Goal: Check status: Check status

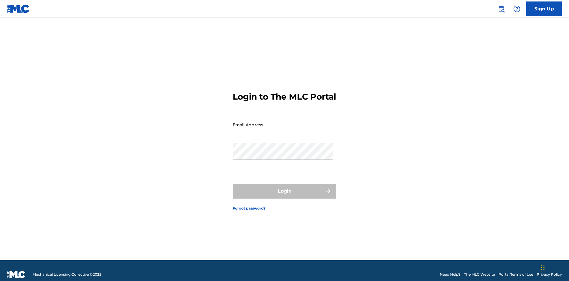
scroll to position [8, 0]
click at [283, 122] on input "Email Address" at bounding box center [283, 124] width 100 height 17
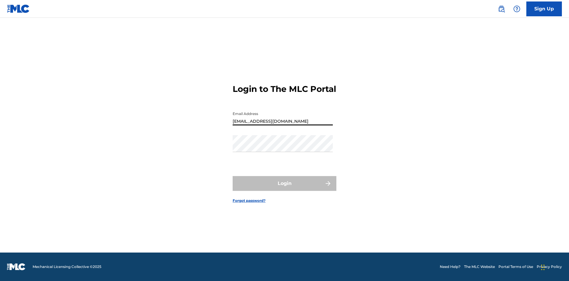
type input "[EMAIL_ADDRESS][DOMAIN_NAME]"
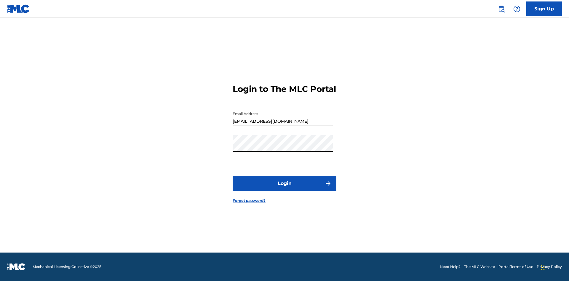
click at [284, 188] on button "Login" at bounding box center [285, 183] width 104 height 15
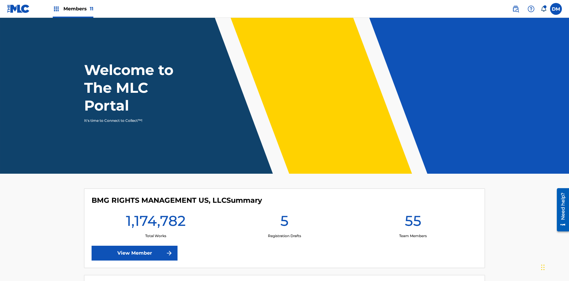
click at [73, 9] on span "Members 11" at bounding box center [78, 8] width 30 height 7
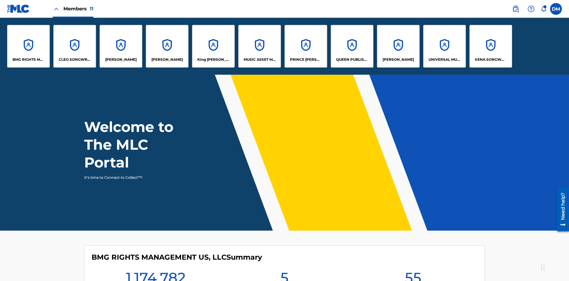
click at [444, 60] on p "UNIVERSAL MUSIC PUB GROUP" at bounding box center [444, 59] width 32 height 5
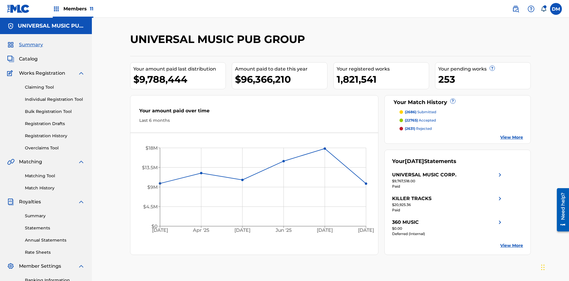
scroll to position [86, 0]
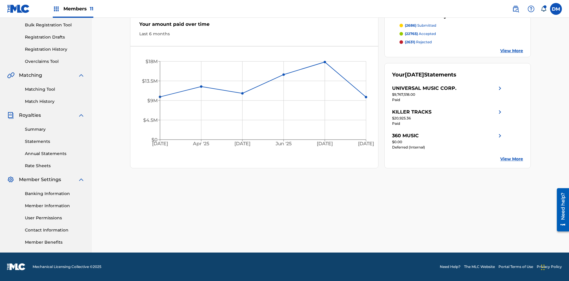
click at [55, 49] on link "Registration History" at bounding box center [55, 49] width 60 height 6
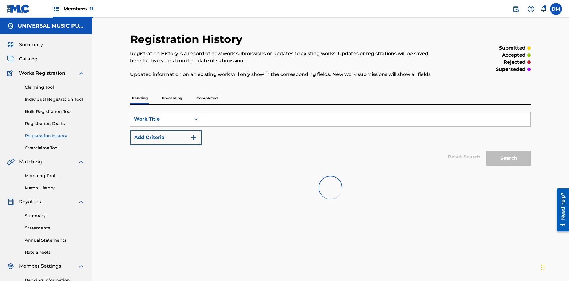
click at [172, 92] on p "Processing" at bounding box center [172, 98] width 24 height 12
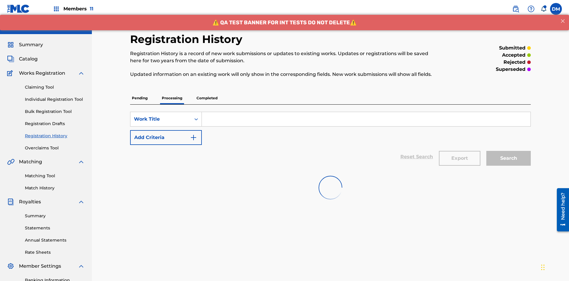
scroll to position [80, 0]
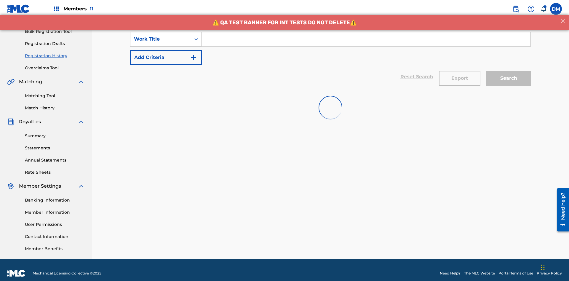
click at [161, 39] on div "Work Title" at bounding box center [160, 39] width 53 height 7
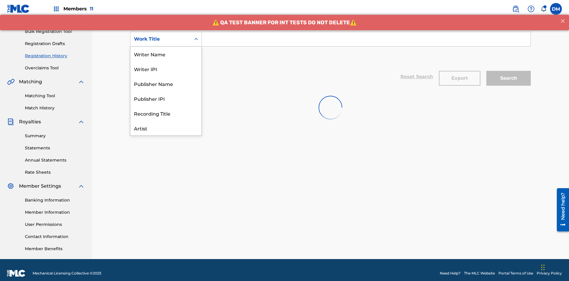
scroll to position [30, 0]
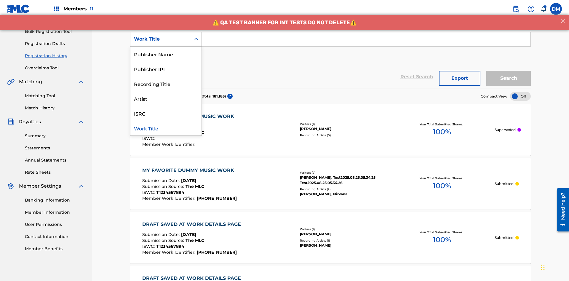
click at [166, 128] on div "Work Title" at bounding box center [165, 128] width 71 height 15
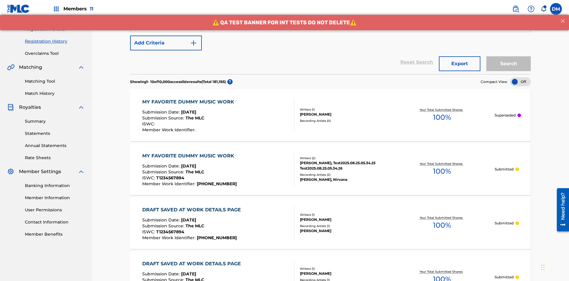
click at [166, 43] on button "Add Criteria" at bounding box center [166, 43] width 72 height 15
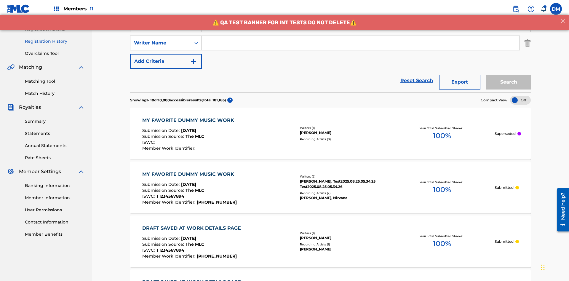
click at [161, 39] on div "Writer Name" at bounding box center [160, 42] width 53 height 7
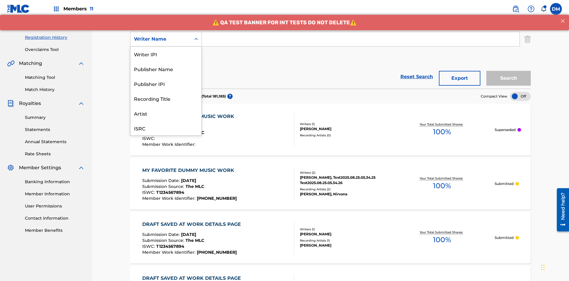
scroll to position [15, 0]
click at [166, 84] on div "Recording Title" at bounding box center [165, 83] width 71 height 15
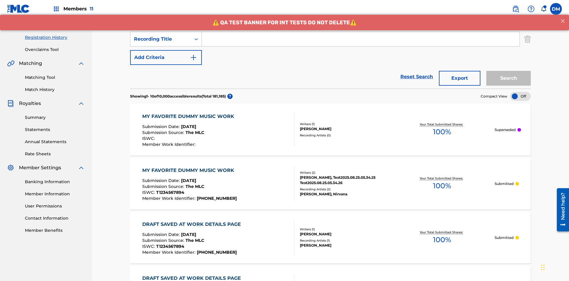
click at [166, 50] on button "Add Criteria" at bounding box center [166, 57] width 72 height 15
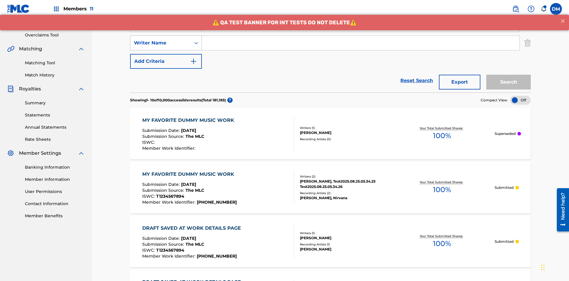
click at [161, 39] on div "Writer Name" at bounding box center [160, 42] width 53 height 7
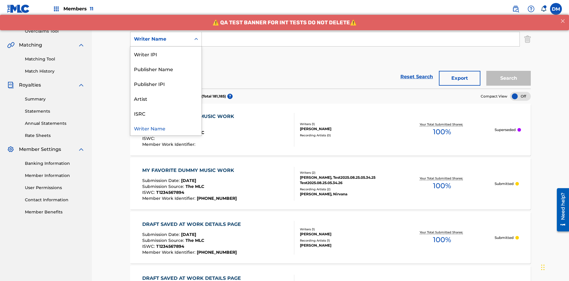
click at [166, 113] on div "ISRC" at bounding box center [165, 113] width 71 height 15
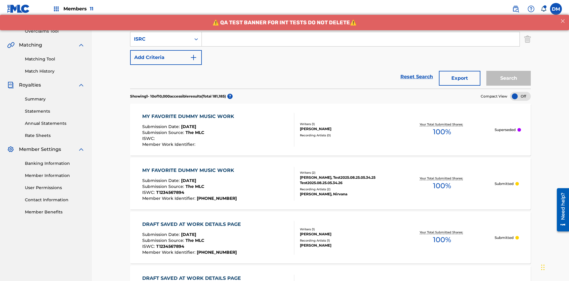
click at [166, 50] on button "Add Criteria" at bounding box center [166, 57] width 72 height 15
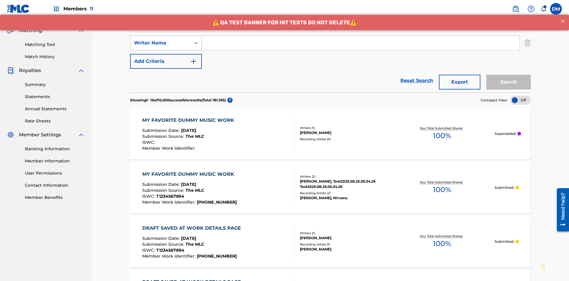
click at [161, 39] on div "Writer Name" at bounding box center [160, 42] width 53 height 7
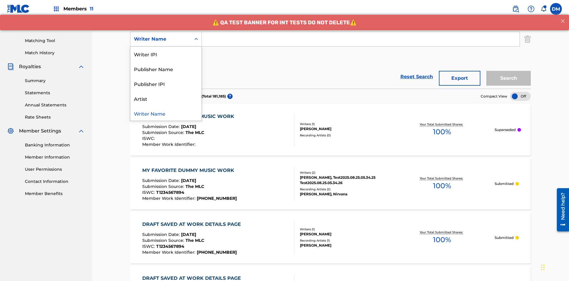
click at [166, 84] on div "Publisher IPI" at bounding box center [165, 83] width 71 height 15
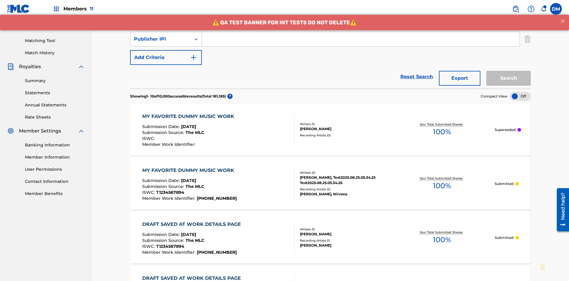
click at [166, 50] on button "Add Criteria" at bounding box center [166, 57] width 72 height 15
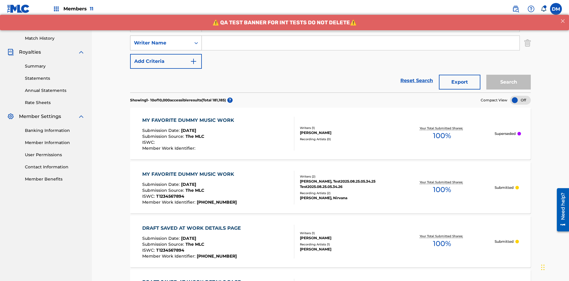
click at [161, 39] on div "Writer Name" at bounding box center [160, 42] width 53 height 7
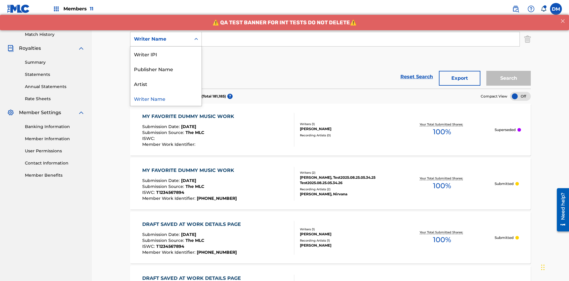
click at [166, 84] on div "Artist" at bounding box center [165, 83] width 71 height 15
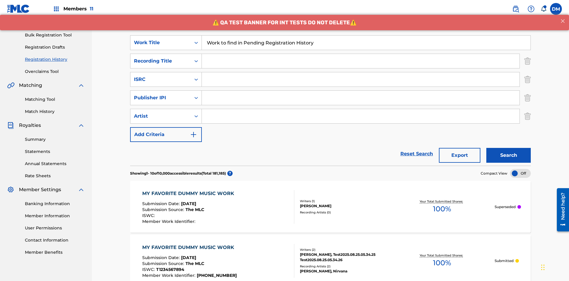
type input "Work to find in Pending Registration History"
click at [360, 54] on input "Search Form" at bounding box center [361, 61] width 318 height 14
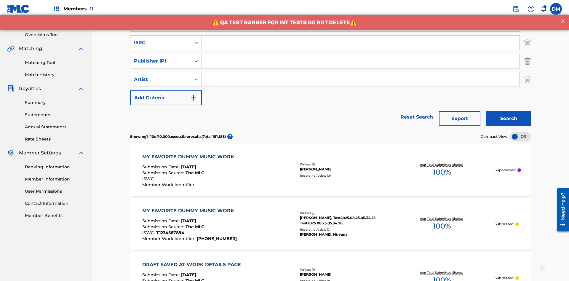
type input "Best Song Ever"
click at [360, 43] on input "Search Form" at bounding box center [361, 43] width 318 height 14
type input "AA3123123123"
click at [360, 54] on input "Search Form" at bounding box center [361, 61] width 318 height 14
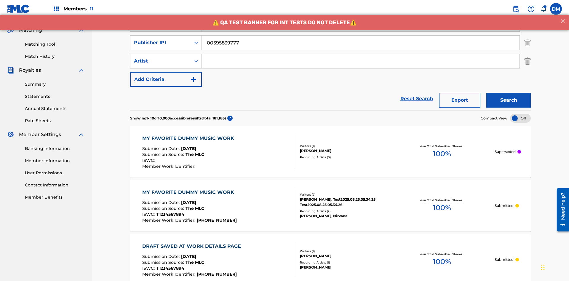
type input "00595839777"
click at [360, 54] on input "Search Form" at bounding box center [361, 61] width 318 height 14
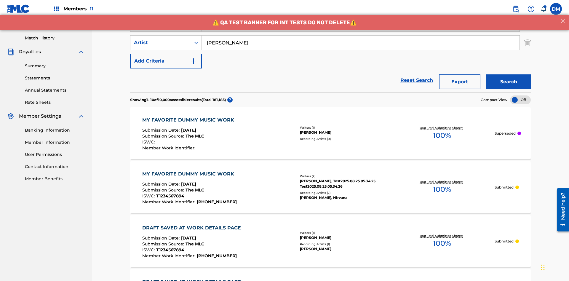
type input "[PERSON_NAME]"
click at [508, 74] on button "Search" at bounding box center [508, 81] width 44 height 15
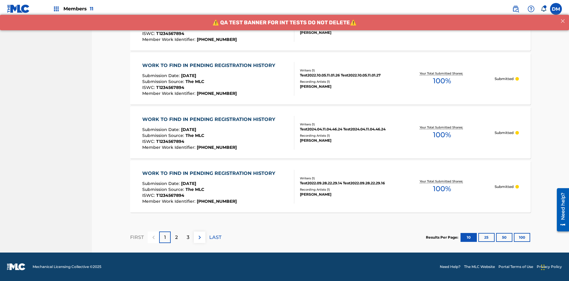
click at [514, 237] on button "100" at bounding box center [522, 237] width 16 height 9
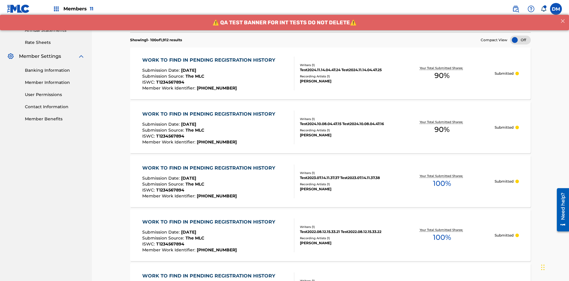
scroll to position [244, 0]
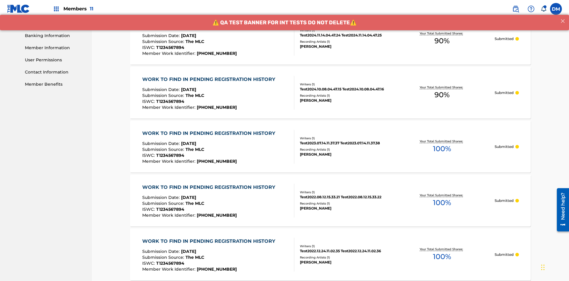
click at [442, 41] on span "90 %" at bounding box center [441, 41] width 15 height 11
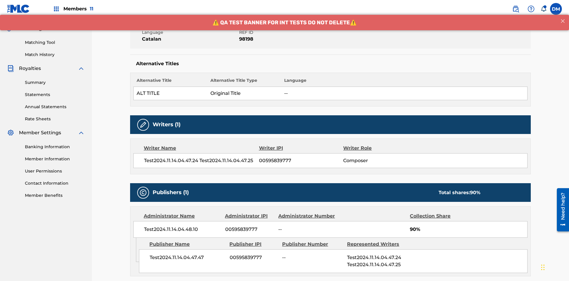
scroll to position [247, 0]
